Goal: Task Accomplishment & Management: Manage account settings

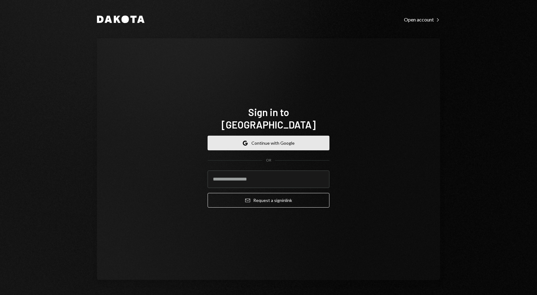
click at [290, 136] on button "Google Continue with Google" at bounding box center [269, 143] width 122 height 15
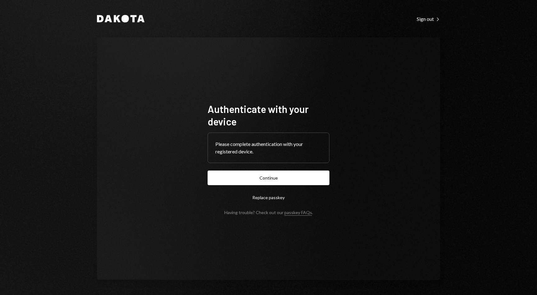
click at [279, 178] on button "Continue" at bounding box center [269, 177] width 122 height 15
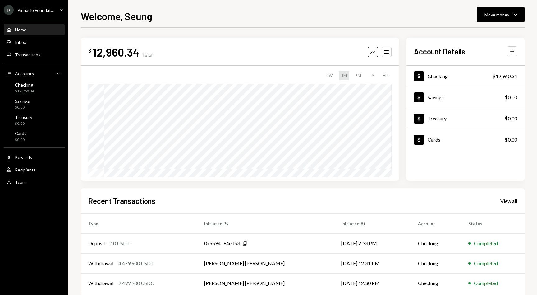
click at [238, 27] on div "Welcome, Seung Move money Caret Down $ 12,960.34 Total Graph Accounts 1W 1M 3M …" at bounding box center [303, 152] width 444 height 286
